Goal: Task Accomplishment & Management: Manage account settings

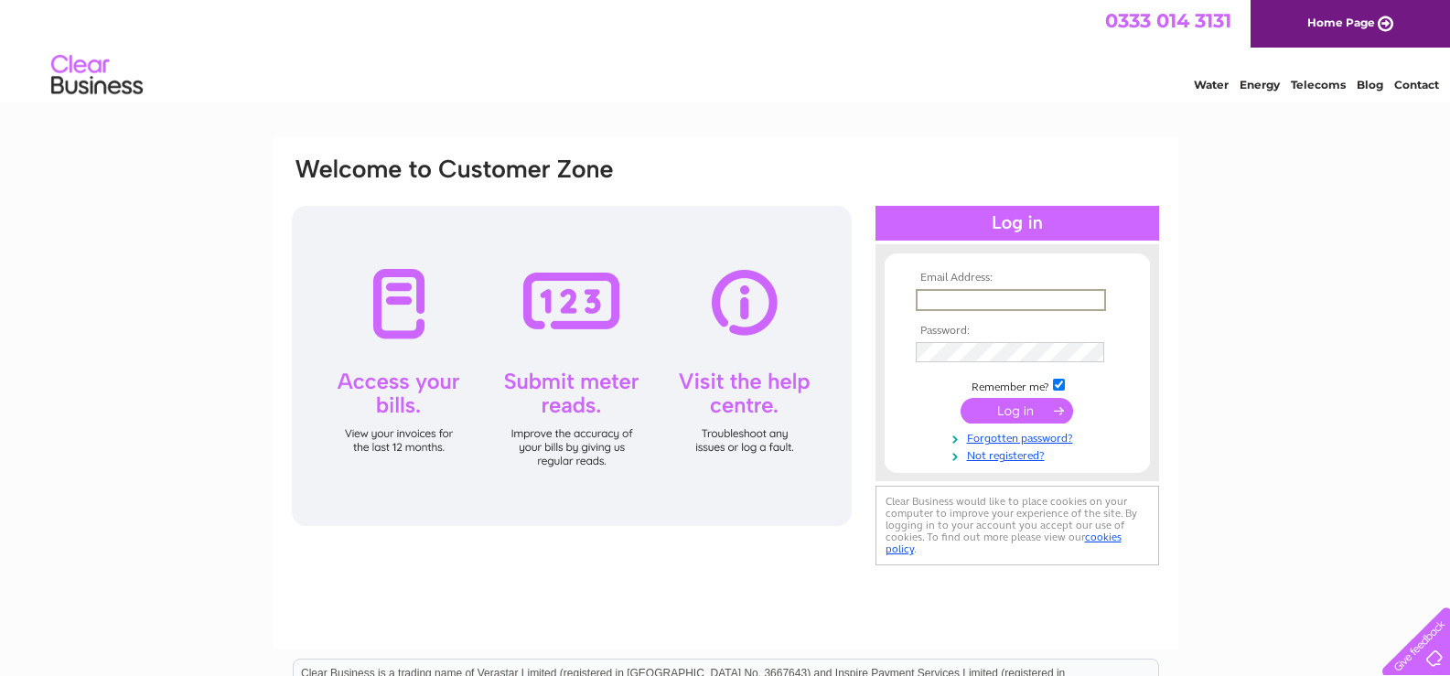
click at [949, 293] on input "text" at bounding box center [1011, 300] width 190 height 22
type input "billyreidfulton@btconnect.com"
click at [1018, 413] on input "submit" at bounding box center [1017, 409] width 113 height 26
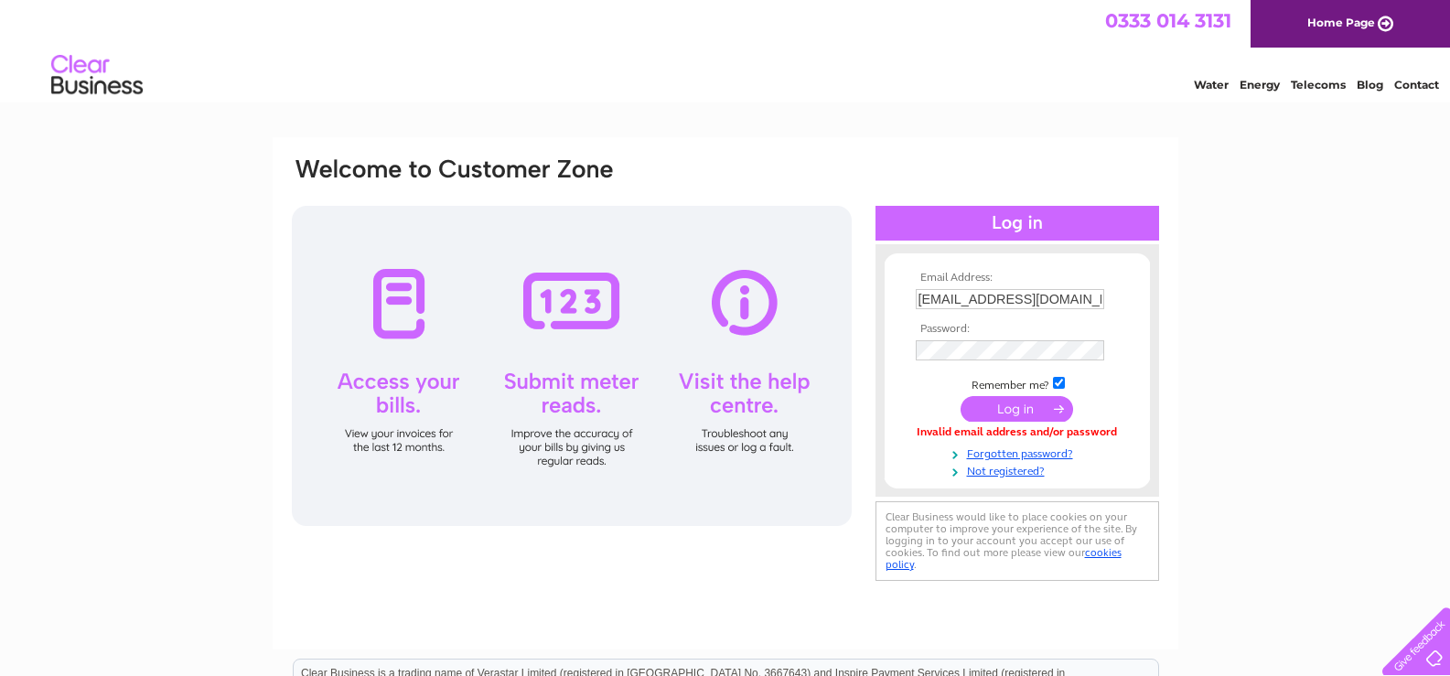
click at [1008, 415] on input "submit" at bounding box center [1017, 409] width 113 height 26
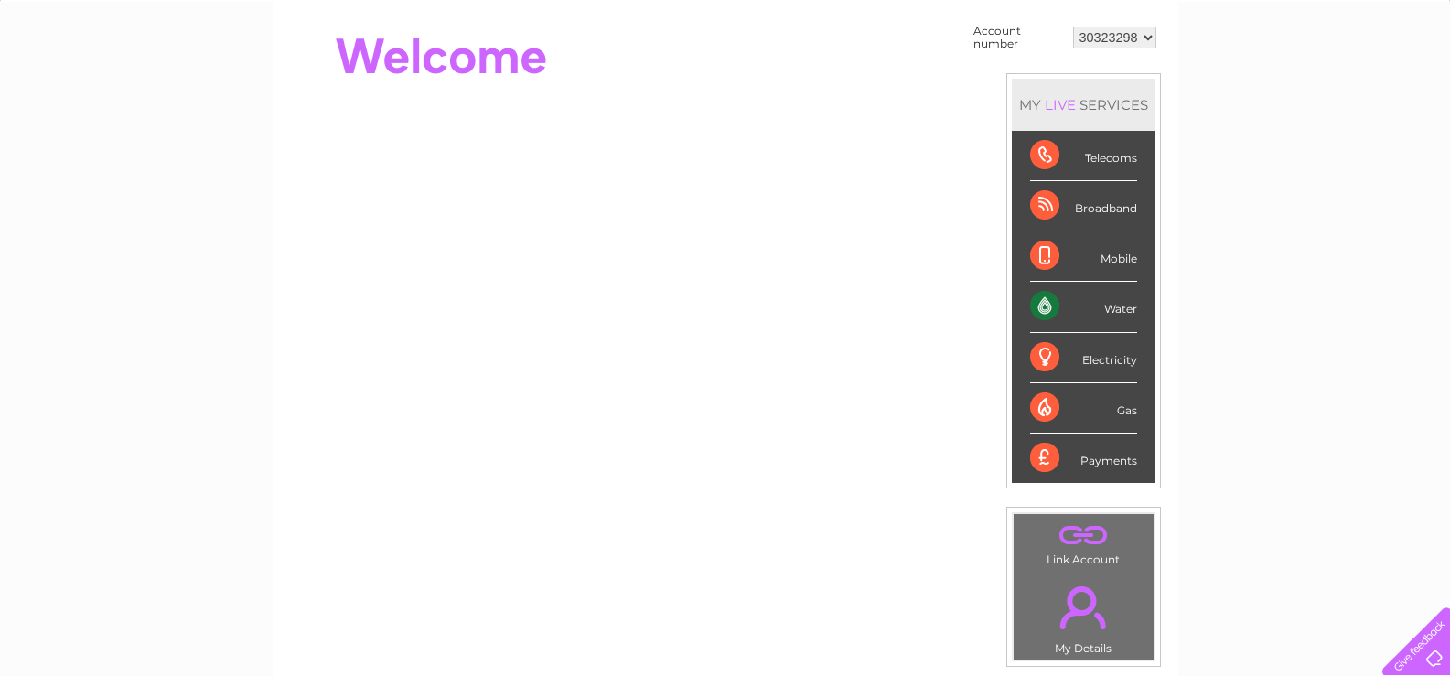
scroll to position [141, 0]
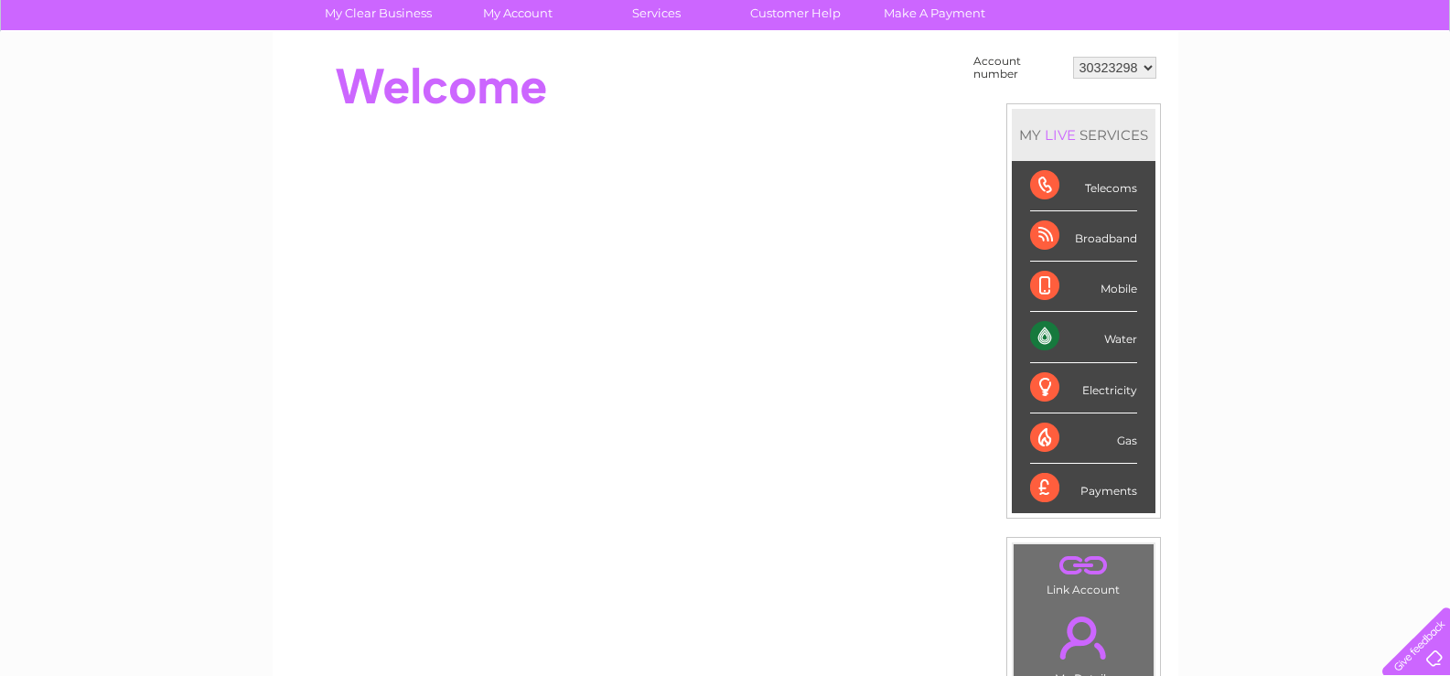
click at [1050, 333] on div "Water" at bounding box center [1083, 337] width 107 height 50
click at [1049, 340] on div "Water" at bounding box center [1083, 337] width 107 height 50
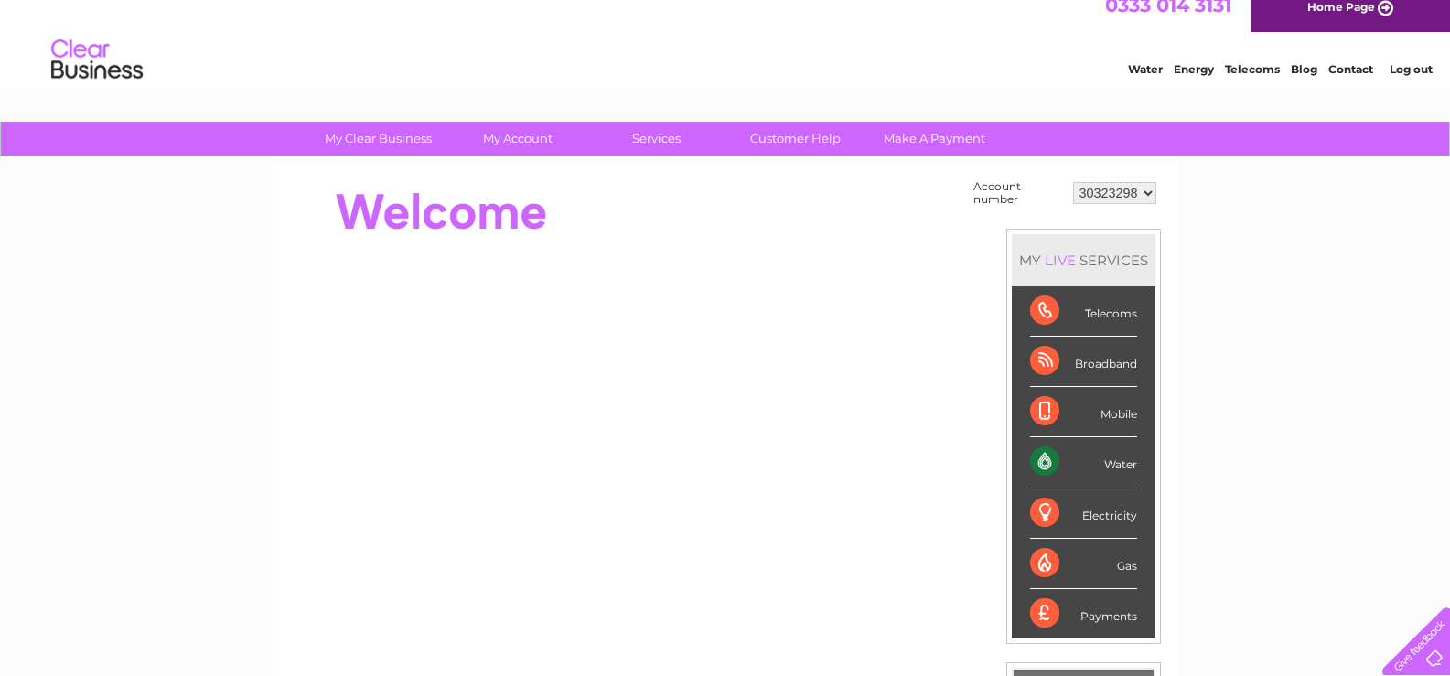
scroll to position [0, 0]
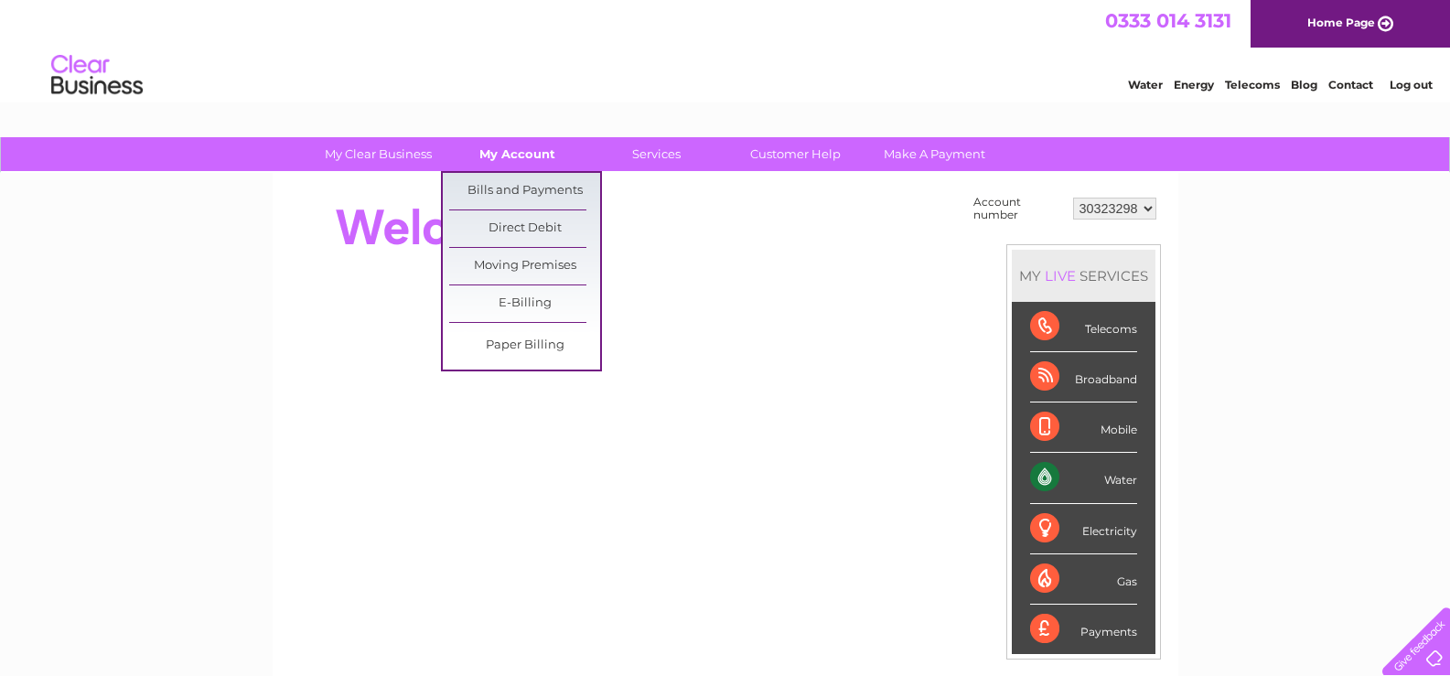
click at [515, 151] on link "My Account" at bounding box center [517, 154] width 151 height 34
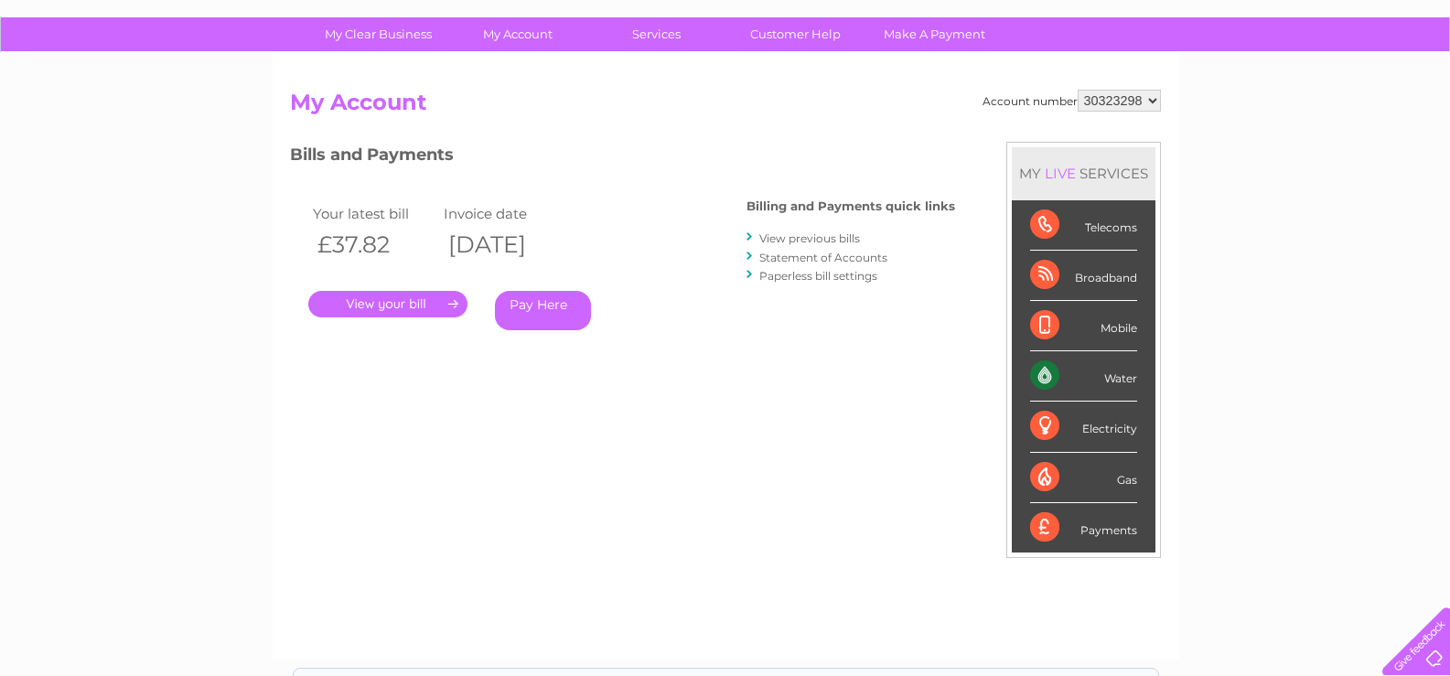
scroll to position [92, 0]
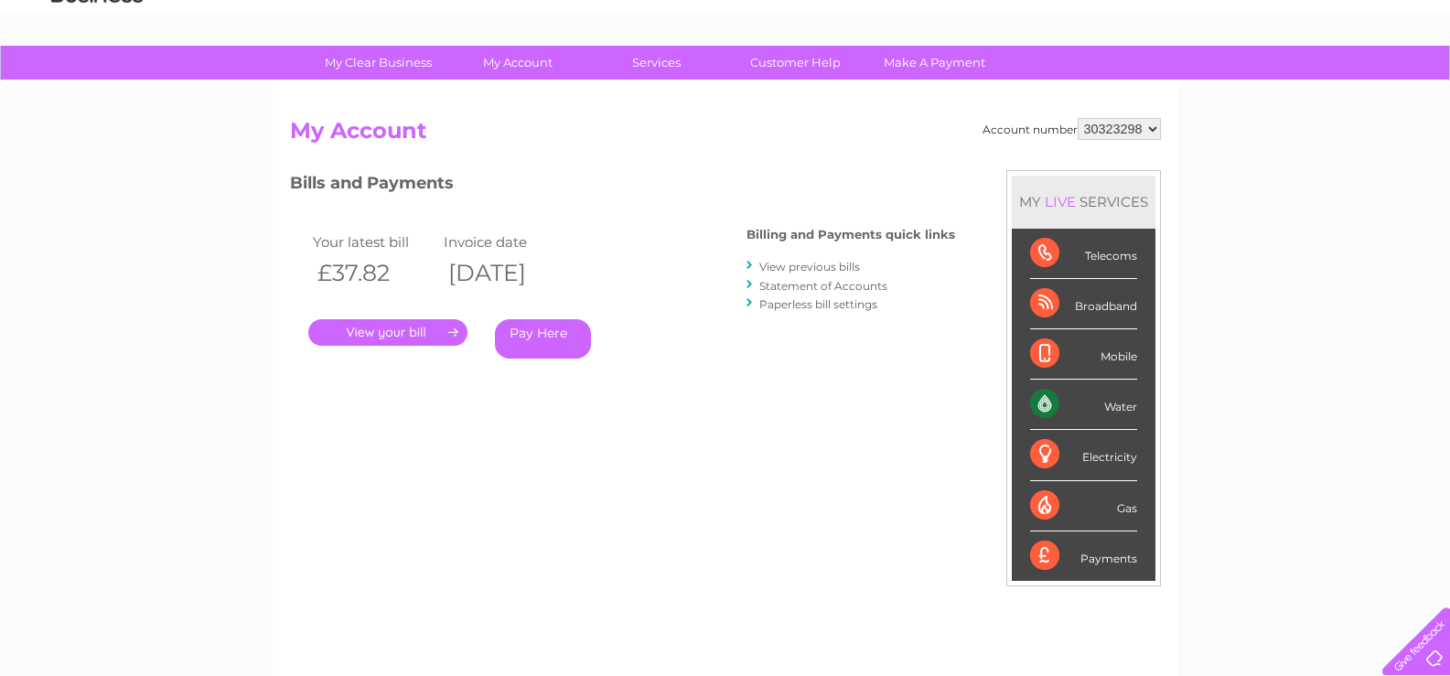
click at [412, 335] on link "." at bounding box center [387, 332] width 159 height 27
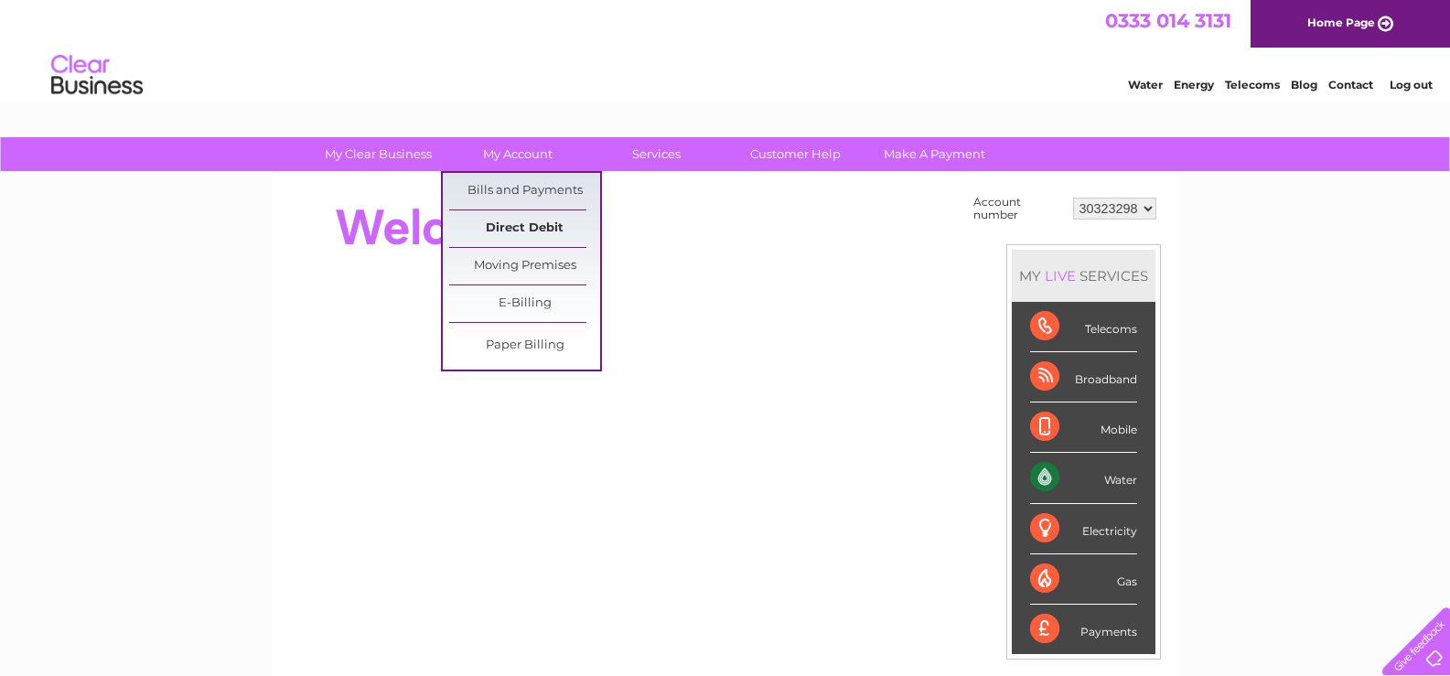
click at [539, 223] on link "Direct Debit" at bounding box center [524, 228] width 151 height 37
click at [542, 230] on link "Direct Debit" at bounding box center [524, 228] width 151 height 37
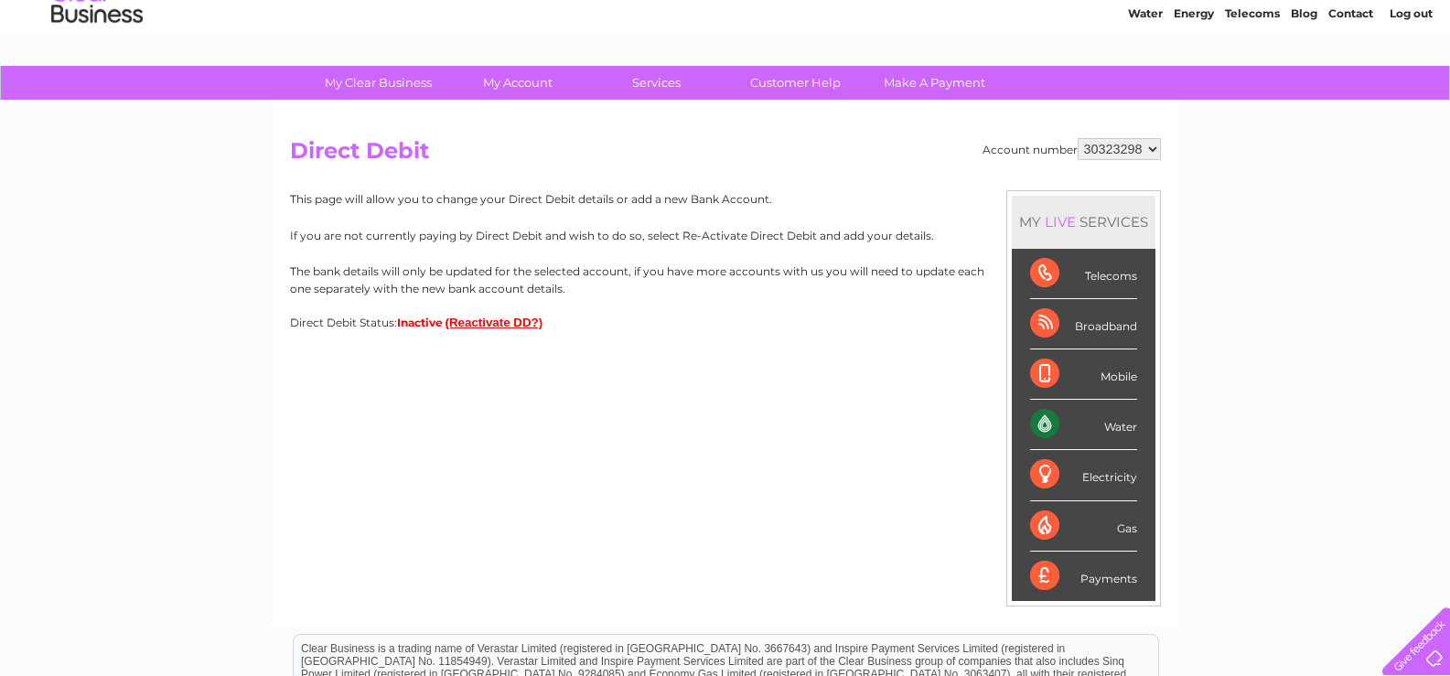
scroll to position [92, 0]
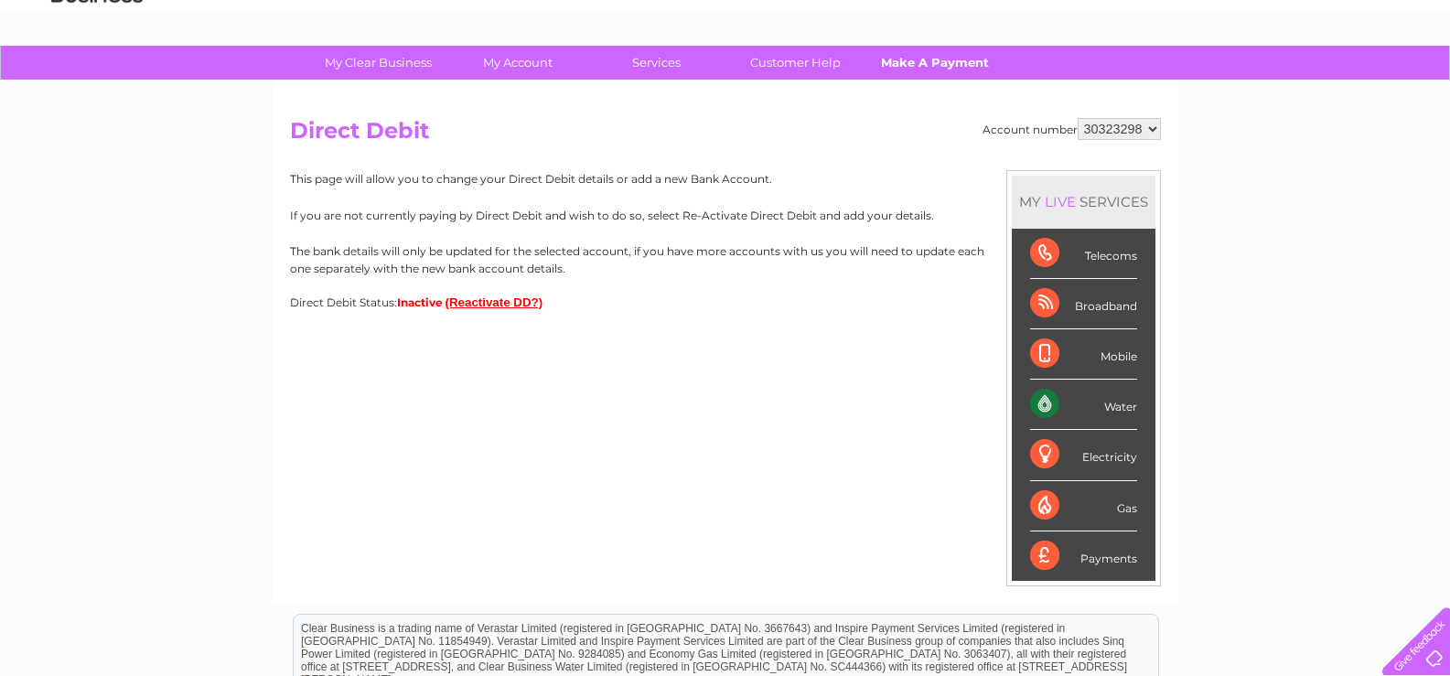
click at [921, 62] on link "Make A Payment" at bounding box center [934, 63] width 151 height 34
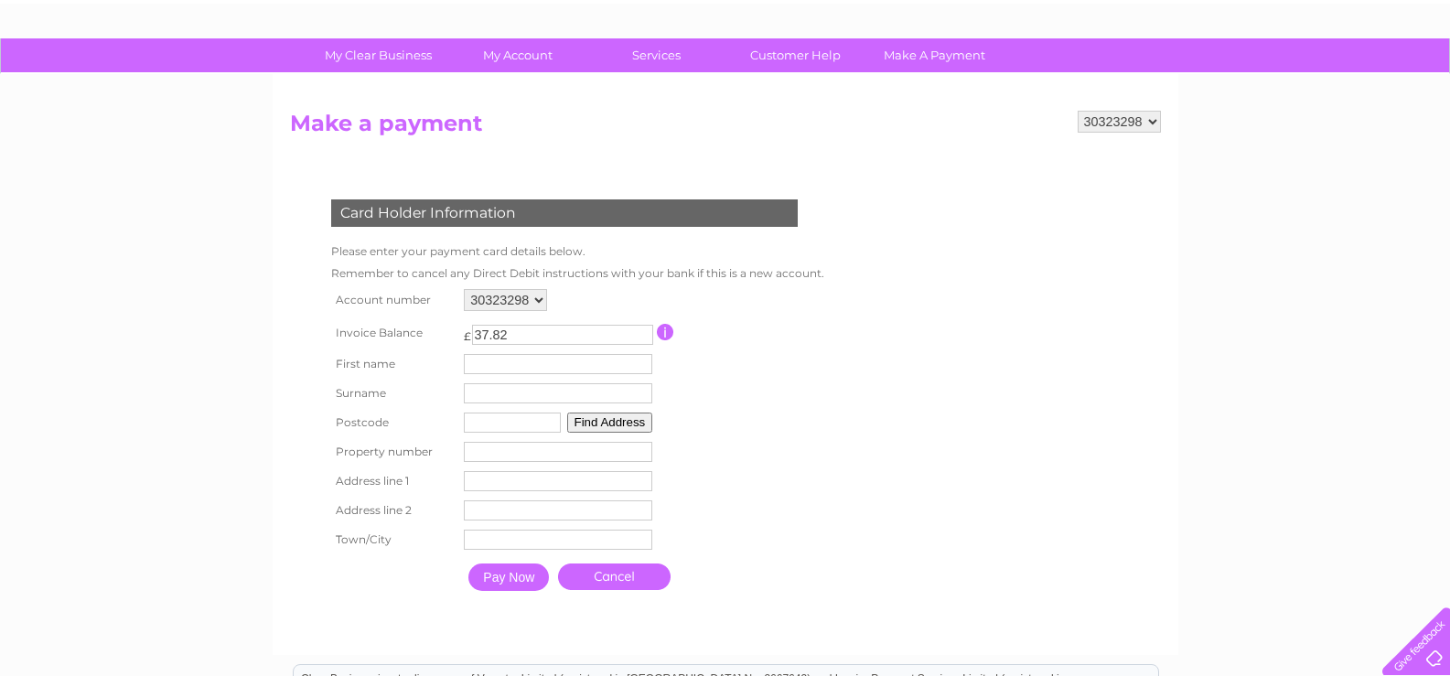
scroll to position [92, 0]
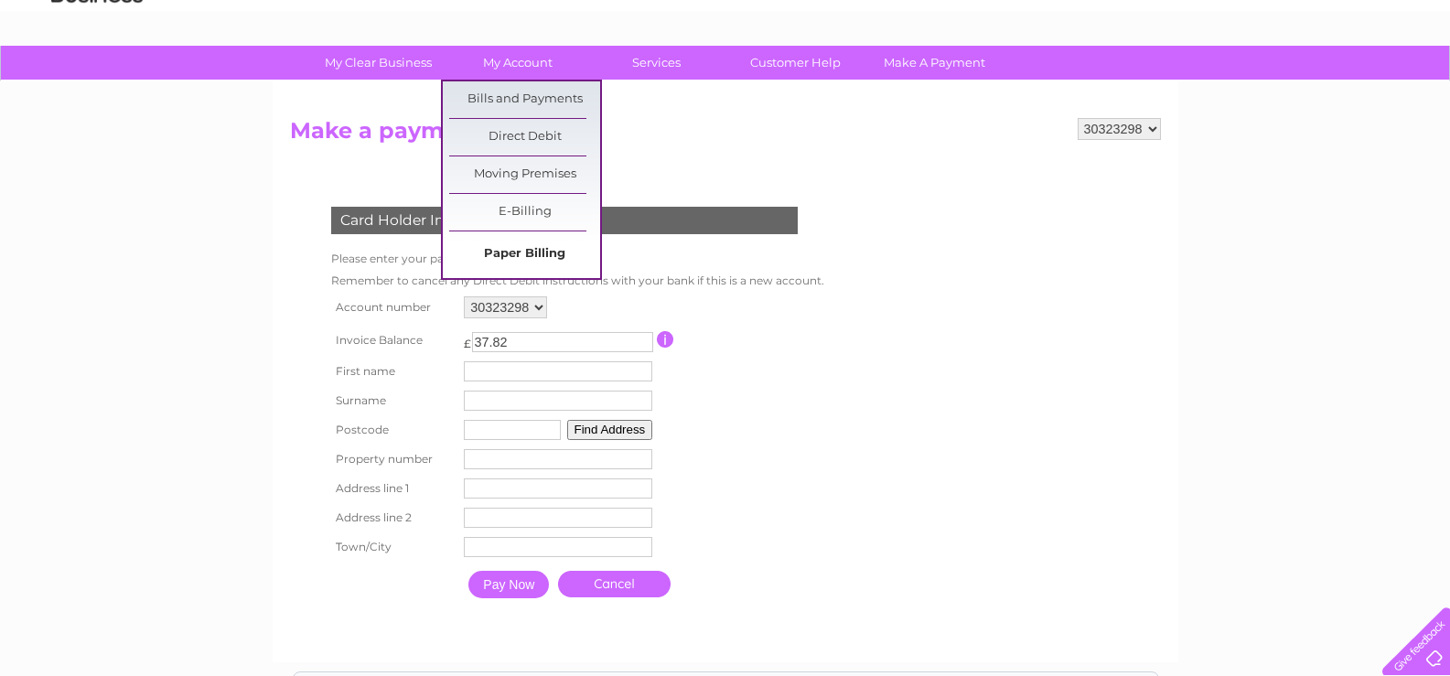
click at [559, 256] on link "Paper Billing" at bounding box center [524, 254] width 151 height 37
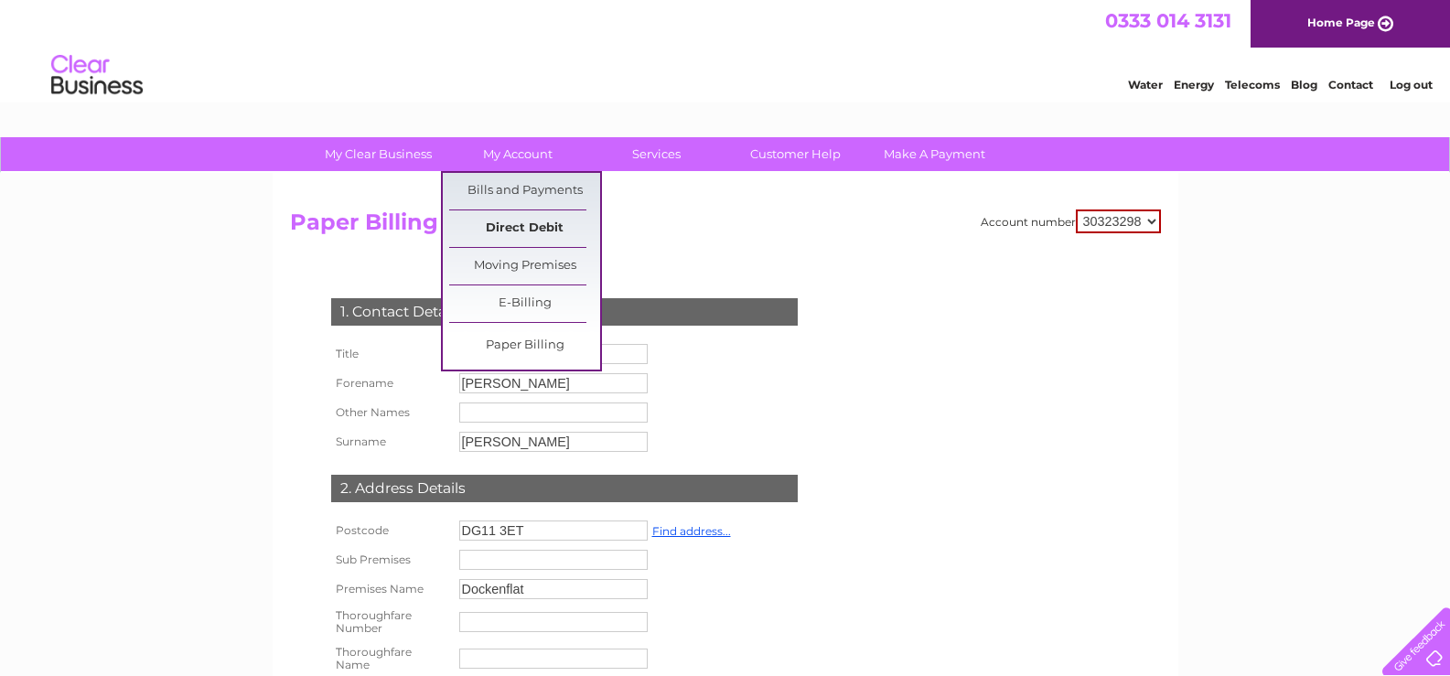
click at [547, 225] on link "Direct Debit" at bounding box center [524, 228] width 151 height 37
